Goal: Information Seeking & Learning: Compare options

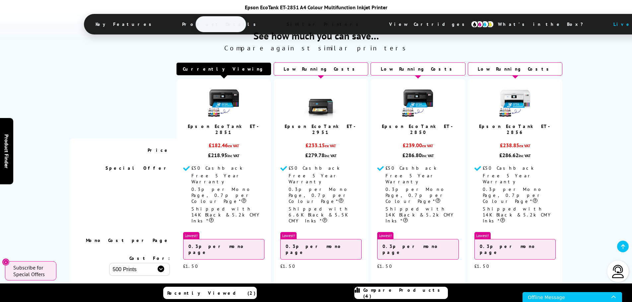
scroll to position [1594, 0]
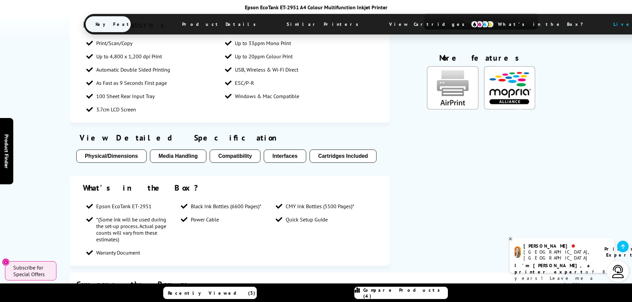
scroll to position [531, 0]
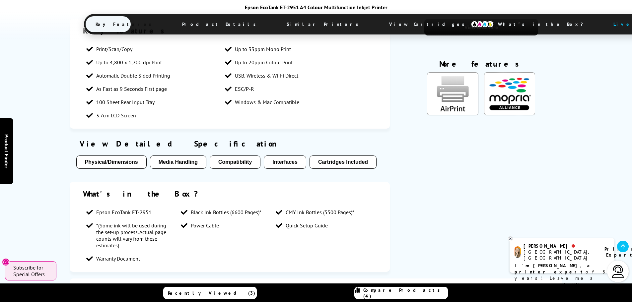
click at [287, 156] on button "Interfaces" at bounding box center [285, 162] width 42 height 13
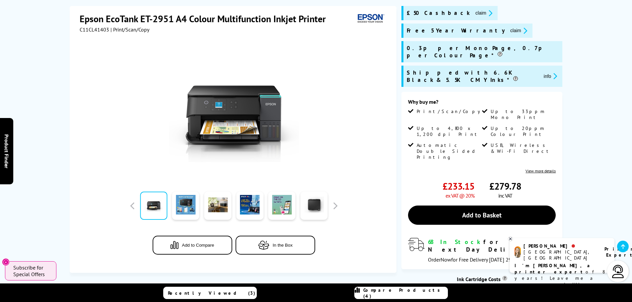
scroll to position [100, 0]
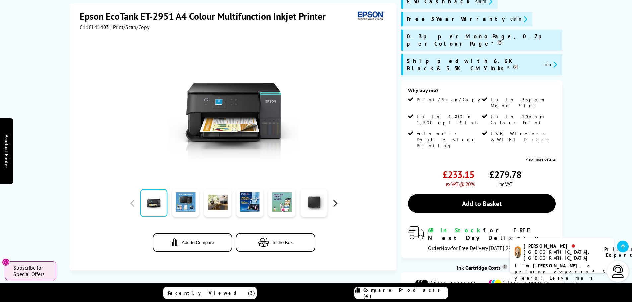
click at [335, 202] on button "button" at bounding box center [335, 204] width 10 height 10
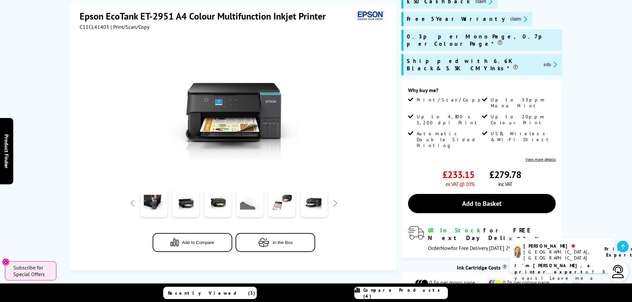
click at [246, 200] on link at bounding box center [249, 204] width 27 height 28
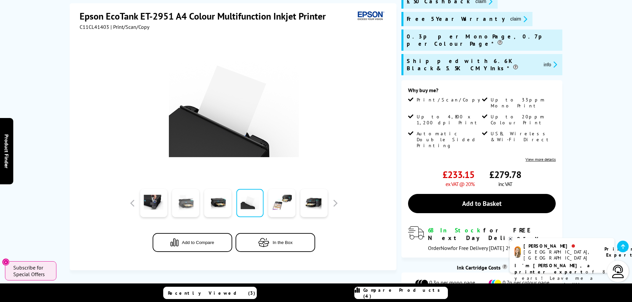
click at [199, 210] on link at bounding box center [185, 204] width 27 height 28
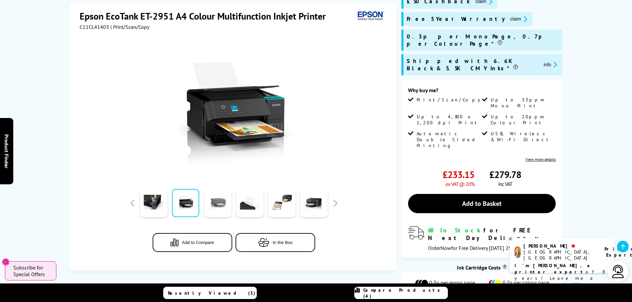
click at [217, 211] on link at bounding box center [217, 204] width 27 height 28
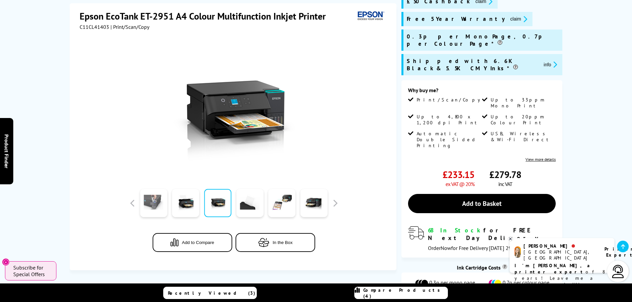
click at [158, 202] on link at bounding box center [153, 204] width 27 height 28
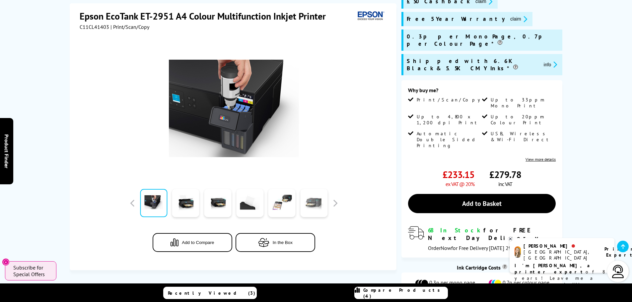
click at [313, 205] on link at bounding box center [313, 204] width 27 height 28
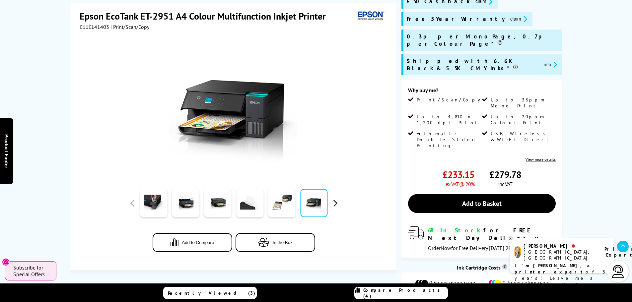
click at [339, 203] on button "button" at bounding box center [335, 204] width 10 height 10
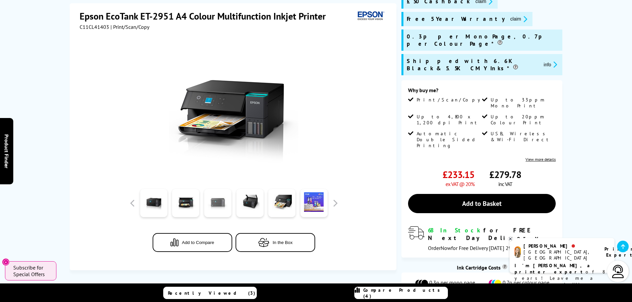
click at [223, 205] on link at bounding box center [217, 204] width 27 height 28
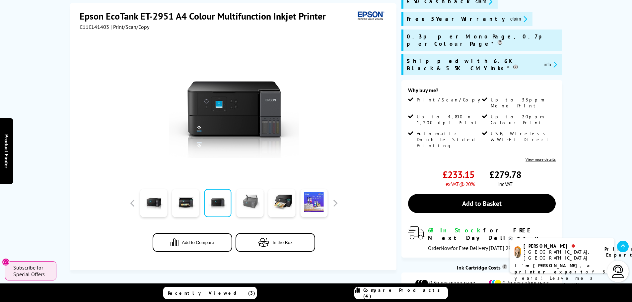
click at [252, 206] on link at bounding box center [249, 204] width 27 height 28
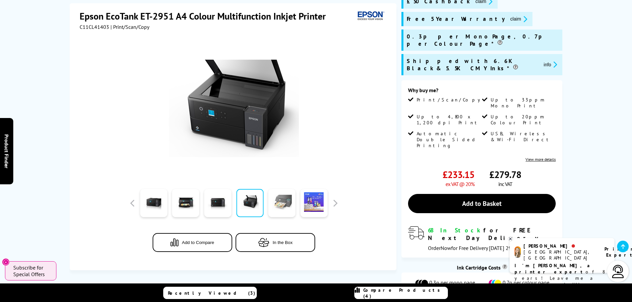
click at [273, 204] on link at bounding box center [282, 204] width 27 height 28
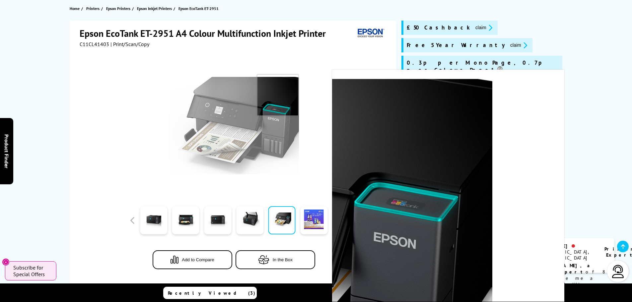
scroll to position [66, 0]
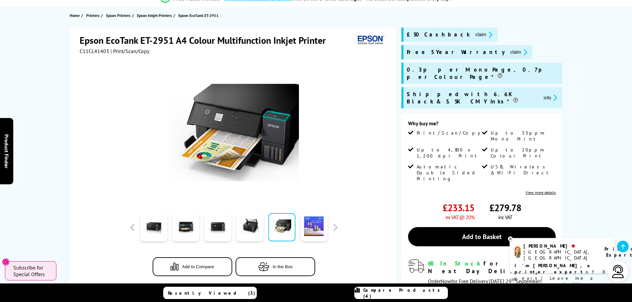
click at [474, 33] on button "claim" at bounding box center [484, 35] width 21 height 8
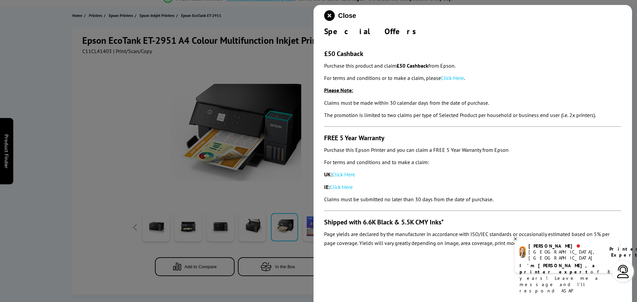
click at [451, 79] on link "Click Here" at bounding box center [452, 78] width 23 height 7
click at [124, 114] on div at bounding box center [318, 151] width 637 height 302
click at [331, 16] on icon "close modal" at bounding box center [329, 15] width 11 height 11
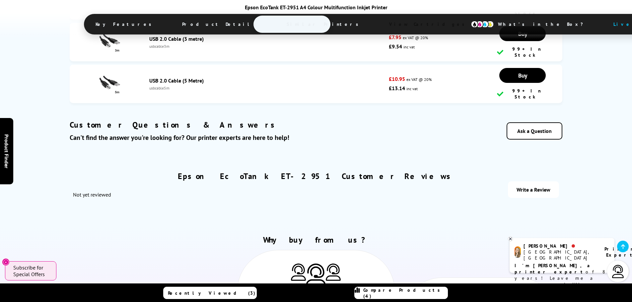
scroll to position [3630, 0]
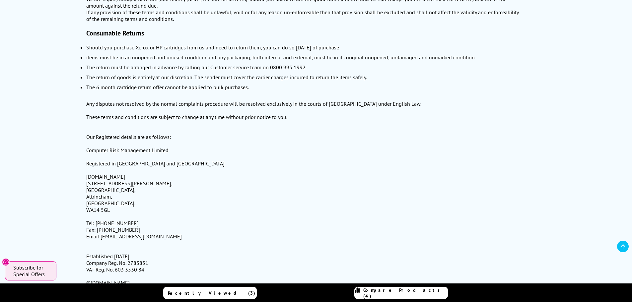
scroll to position [915, 0]
